Goal: Information Seeking & Learning: Learn about a topic

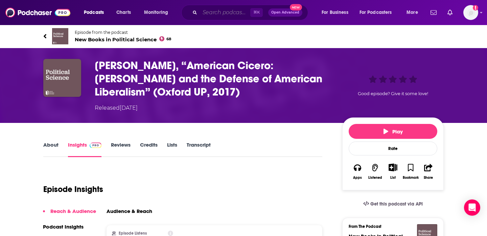
click at [211, 13] on input "Search podcasts, credits, & more..." at bounding box center [225, 12] width 50 height 11
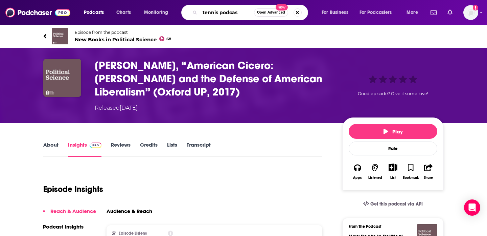
type input "tennis podcast"
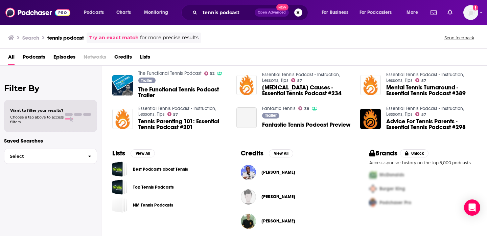
scroll to position [146, 0]
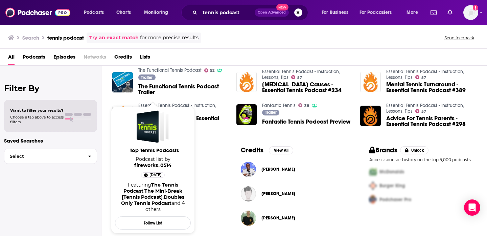
click at [155, 183] on link "The Tennis Podcast" at bounding box center [150, 187] width 55 height 12
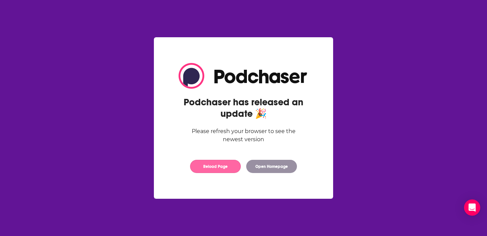
click at [216, 165] on button "Reload Page" at bounding box center [215, 166] width 51 height 13
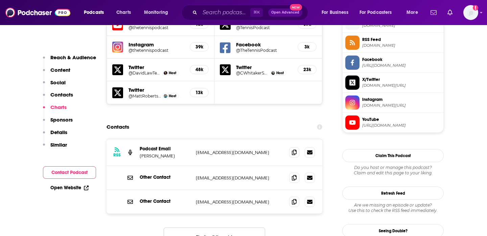
scroll to position [622, 0]
click at [295, 199] on icon at bounding box center [294, 201] width 5 height 5
